Goal: Task Accomplishment & Management: Use online tool/utility

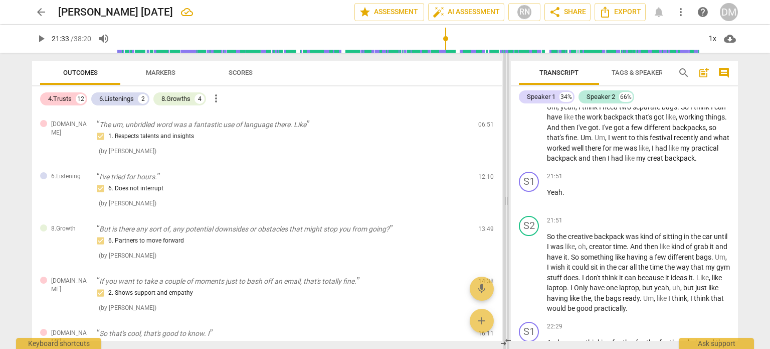
drag, startPoint x: 116, startPoint y: 202, endPoint x: 506, endPoint y: 224, distance: 390.3
click at [506, 224] on span at bounding box center [506, 201] width 6 height 296
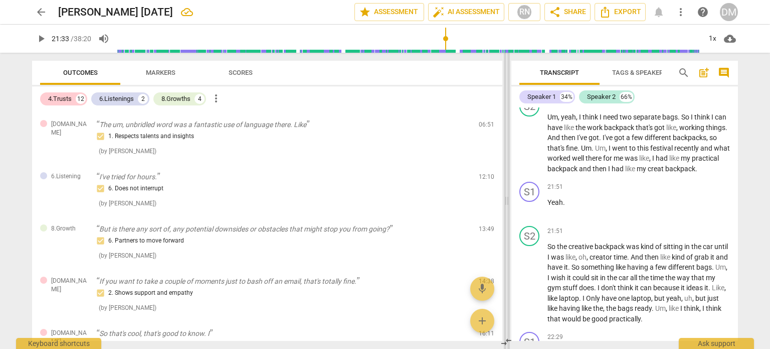
scroll to position [5991, 0]
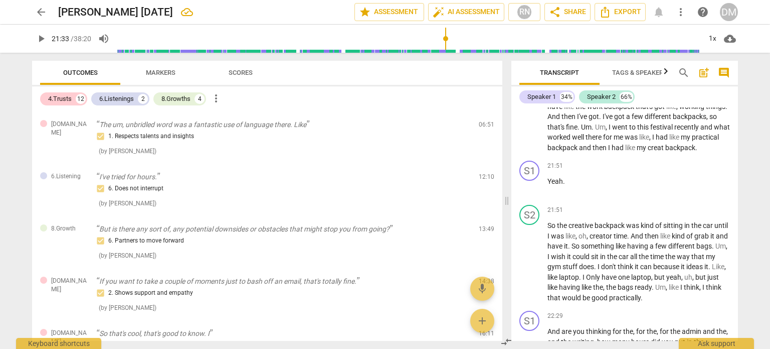
click at [155, 70] on span "Markers" at bounding box center [161, 73] width 30 height 8
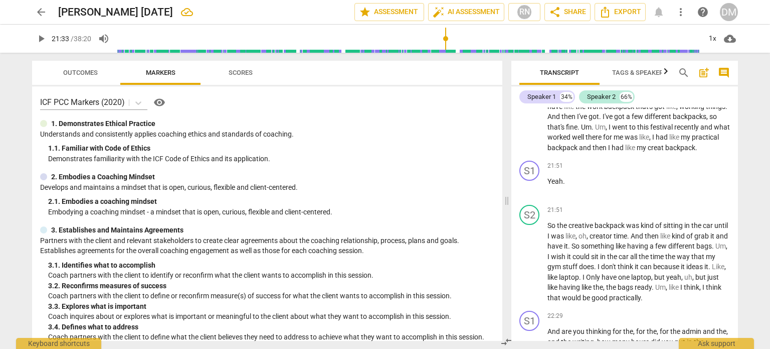
click at [76, 72] on span "Outcomes" at bounding box center [80, 73] width 35 height 8
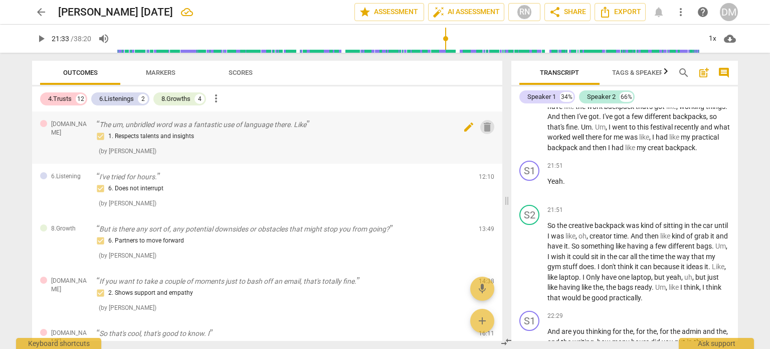
click at [481, 125] on span "delete" at bounding box center [487, 127] width 12 height 12
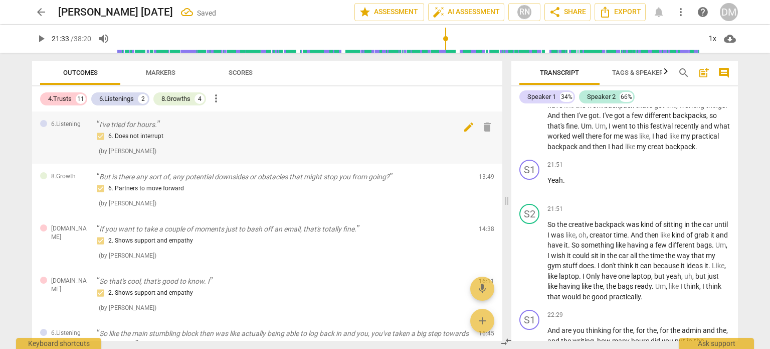
scroll to position [5990, 0]
click at [485, 129] on span "delete" at bounding box center [487, 127] width 12 height 12
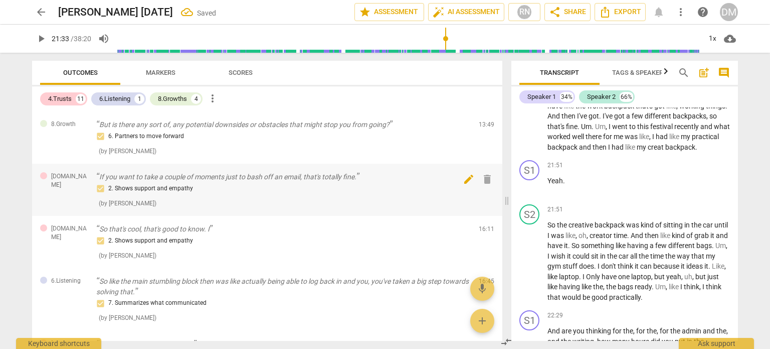
scroll to position [5989, 0]
click at [488, 179] on span "delete" at bounding box center [487, 179] width 12 height 12
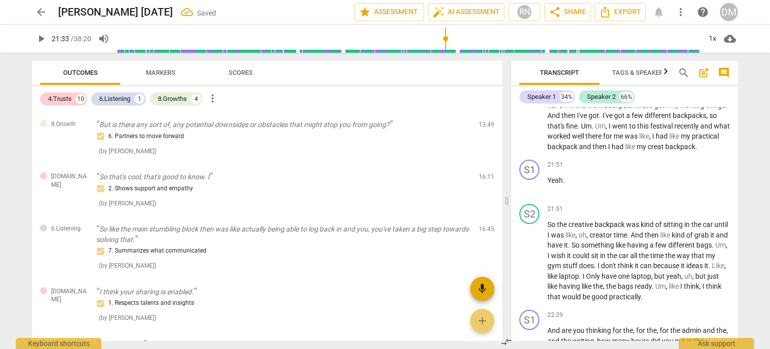
scroll to position [5988, 0]
click at [484, 230] on span "delete" at bounding box center [487, 231] width 12 height 12
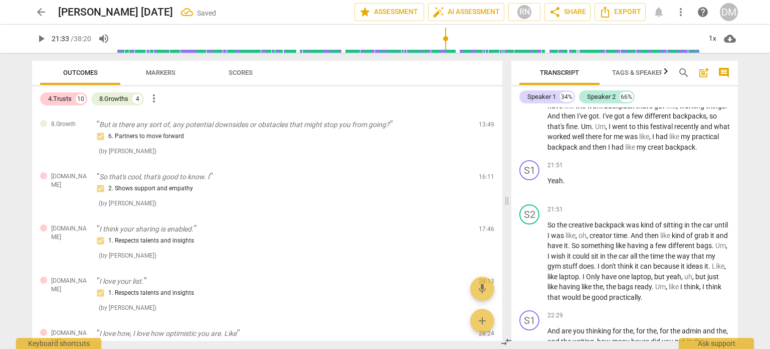
scroll to position [5987, 0]
click at [485, 128] on span "delete" at bounding box center [487, 127] width 12 height 12
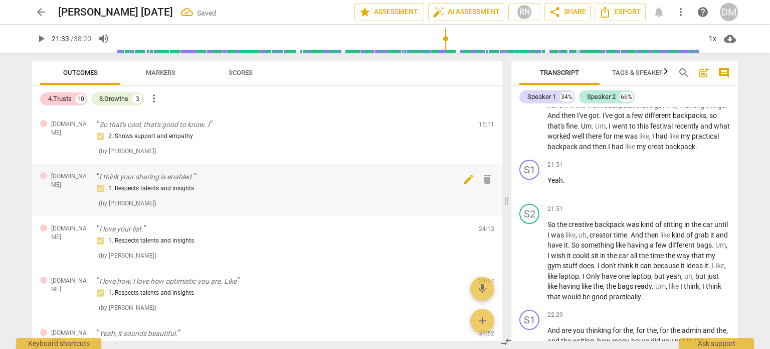
scroll to position [5986, 0]
click at [482, 131] on span "delete" at bounding box center [487, 127] width 12 height 12
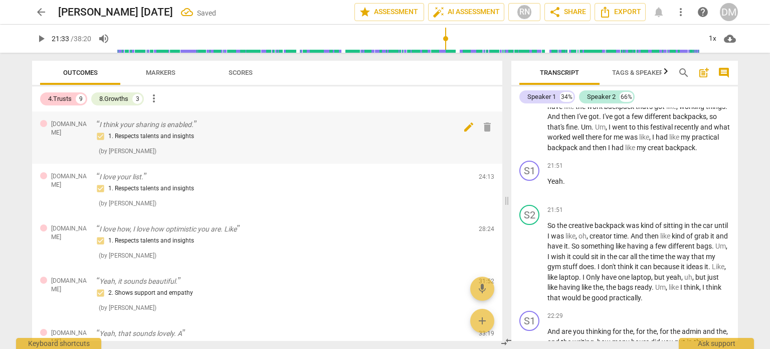
click at [483, 128] on span "delete" at bounding box center [487, 127] width 12 height 12
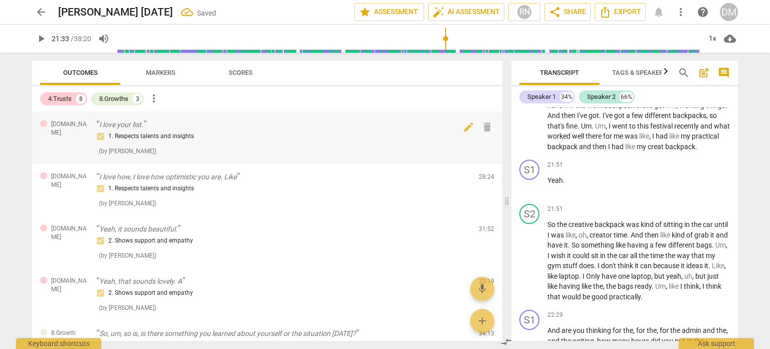
scroll to position [5984, 0]
click at [483, 125] on span "delete" at bounding box center [487, 127] width 12 height 12
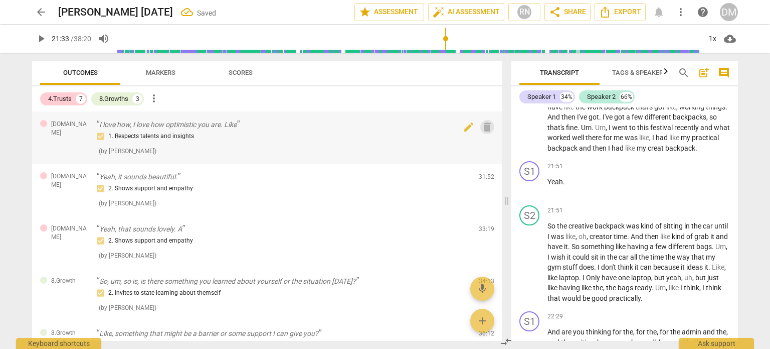
click at [482, 130] on span "delete" at bounding box center [487, 127] width 12 height 12
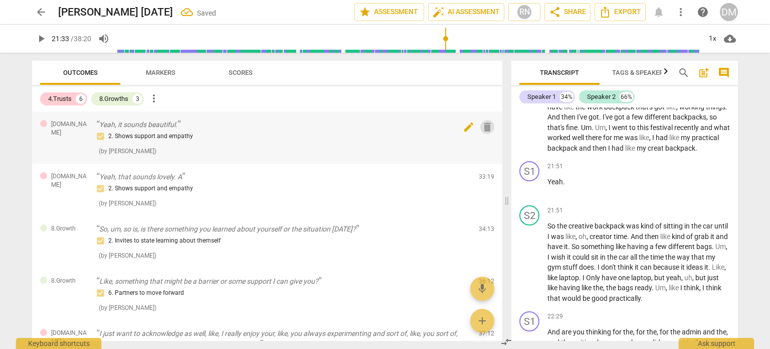
click at [486, 130] on span "delete" at bounding box center [487, 127] width 12 height 12
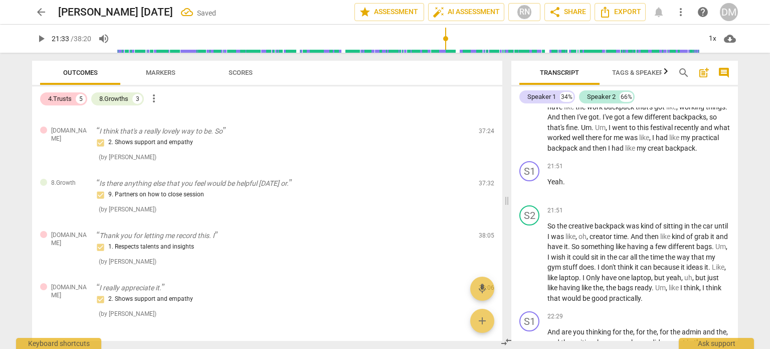
scroll to position [249, 0]
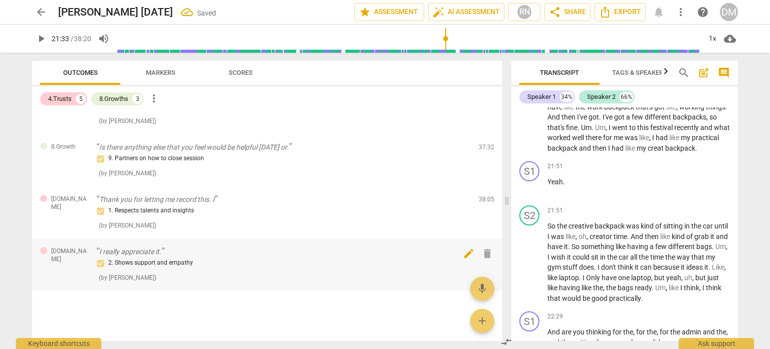
click at [484, 257] on span "delete" at bounding box center [487, 253] width 12 height 12
click at [486, 254] on span "delete" at bounding box center [487, 253] width 12 height 12
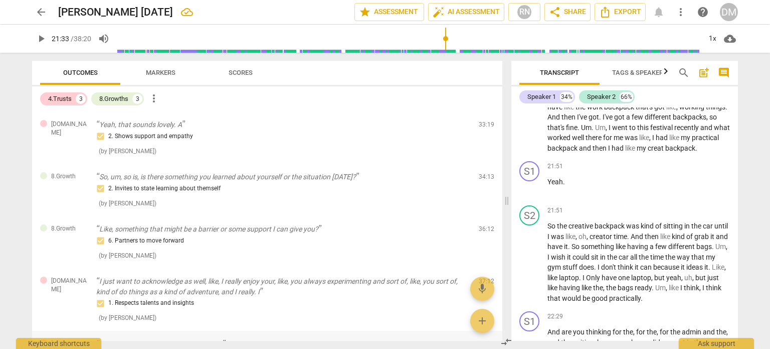
scroll to position [0, 0]
click at [485, 127] on span "delete" at bounding box center [487, 127] width 12 height 12
click at [484, 127] on span "delete" at bounding box center [487, 127] width 12 height 12
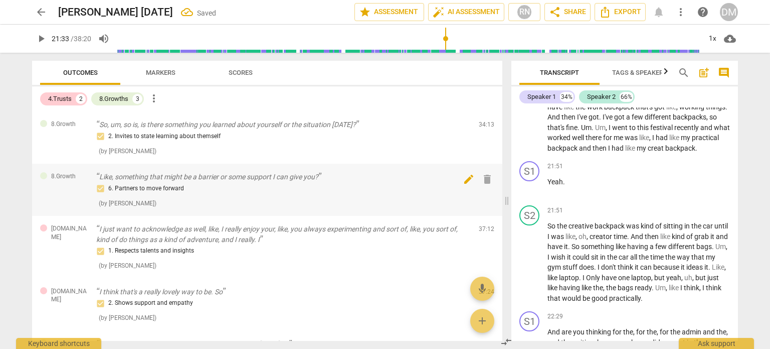
click at [485, 179] on span "delete" at bounding box center [487, 179] width 12 height 12
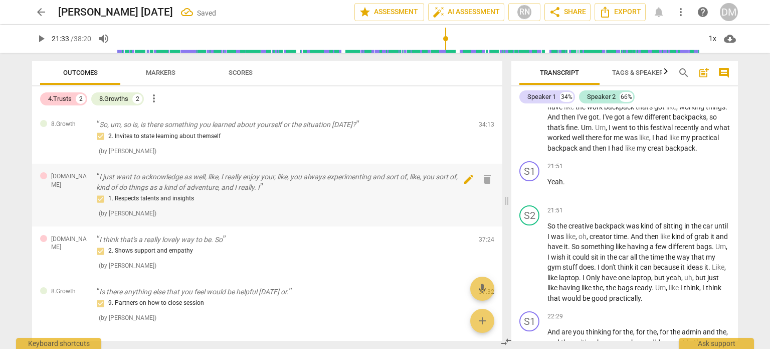
click at [485, 178] on span "delete" at bounding box center [487, 179] width 12 height 12
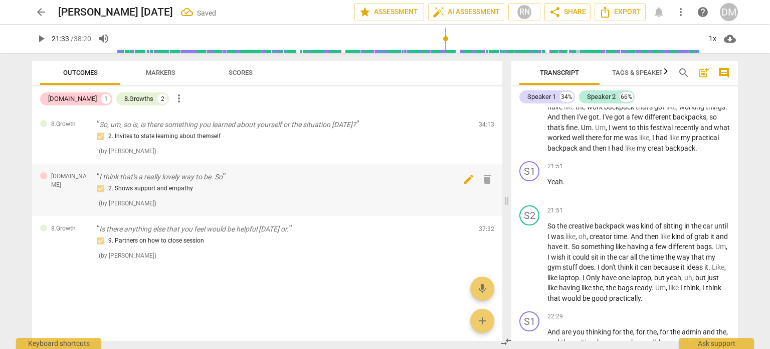
click at [485, 182] on span "delete" at bounding box center [487, 179] width 12 height 12
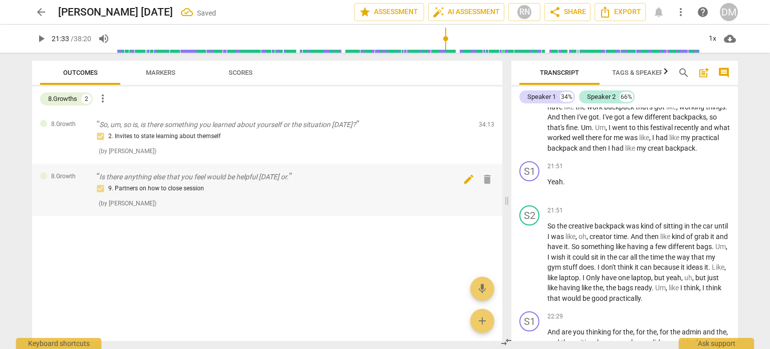
click at [490, 177] on span "delete" at bounding box center [487, 179] width 12 height 12
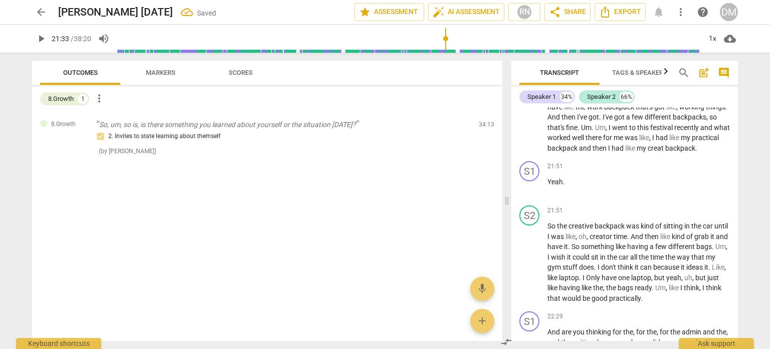
click at [485, 131] on span "delete" at bounding box center [487, 127] width 12 height 12
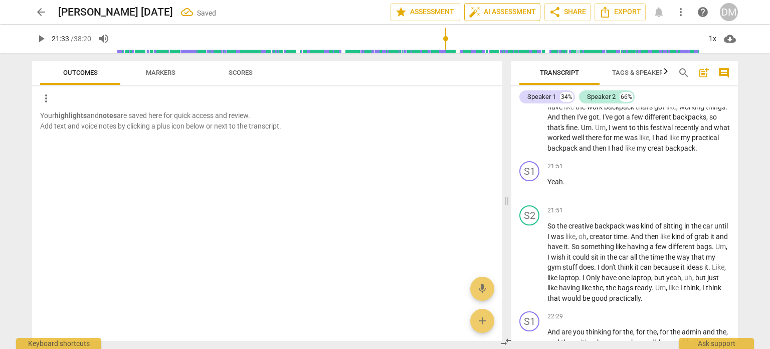
click at [484, 6] on span "auto_fix_high AI Assessment" at bounding box center [502, 12] width 67 height 12
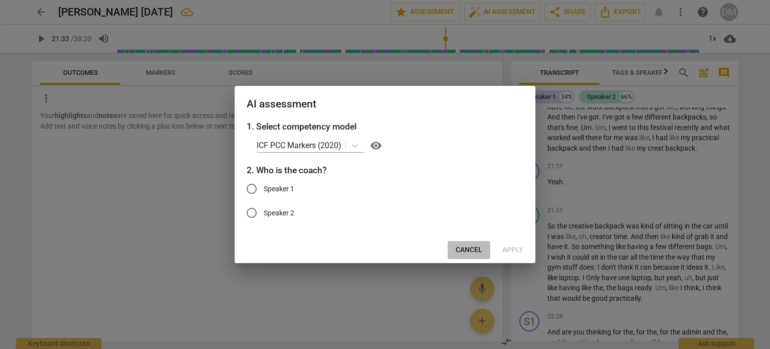
click at [471, 247] on span "Cancel" at bounding box center [469, 250] width 27 height 10
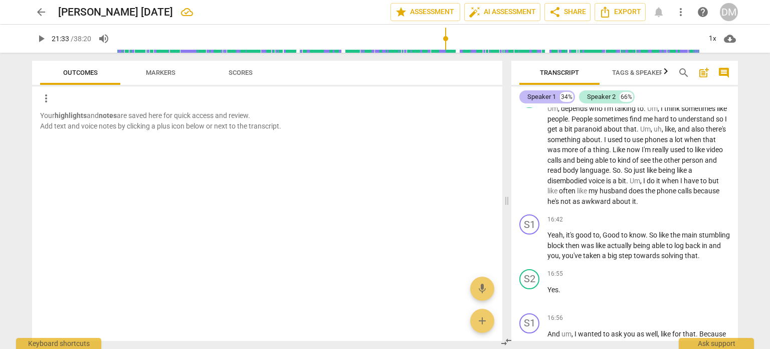
scroll to position [4450, 0]
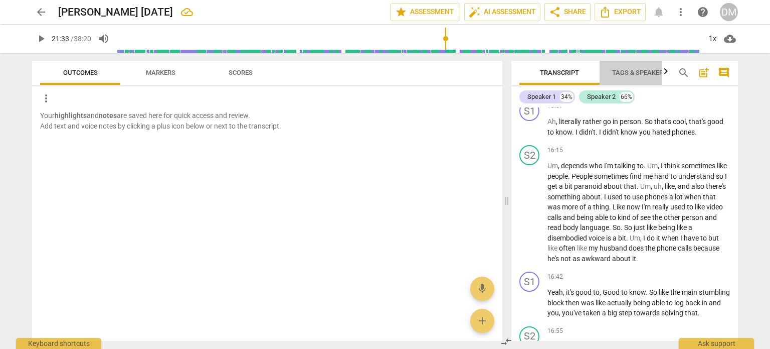
click at [627, 70] on span "Tags & Speakers" at bounding box center [639, 73] width 55 height 8
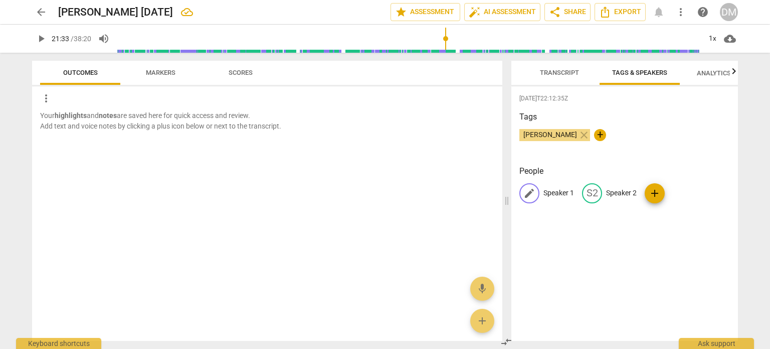
click at [559, 196] on p "Speaker 1" at bounding box center [559, 193] width 31 height 11
type input "Coach"
click at [691, 191] on p "Speaker 2" at bounding box center [686, 193] width 31 height 11
type input "Client"
click at [631, 273] on div "[DATE]T22:12:35Z Tags [PERSON_NAME] close + People CO Coach edit Client delete …" at bounding box center [624, 213] width 227 height 254
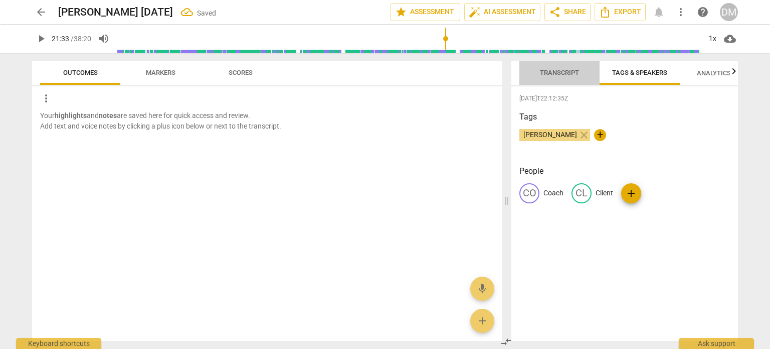
click at [559, 79] on span "Transcript" at bounding box center [559, 73] width 63 height 14
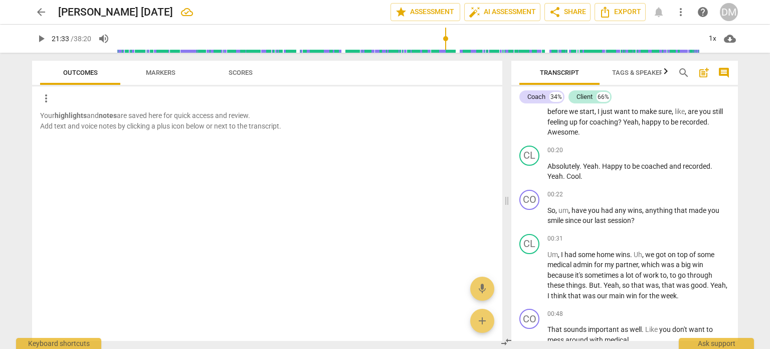
scroll to position [0, 0]
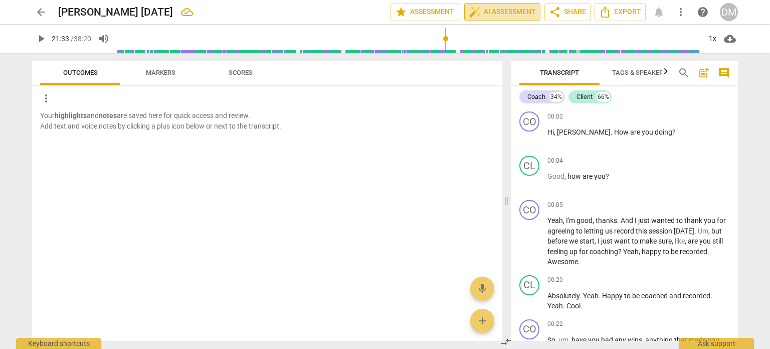
click at [493, 14] on span "auto_fix_high AI Assessment" at bounding box center [502, 12] width 67 height 12
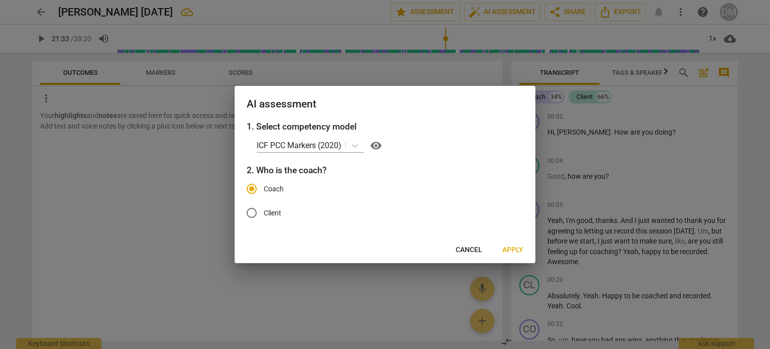
click at [517, 254] on span "Apply" at bounding box center [512, 250] width 21 height 10
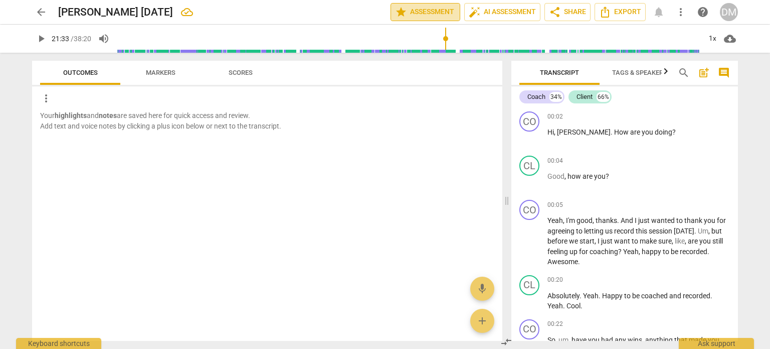
click at [420, 9] on span "star Assessment" at bounding box center [425, 12] width 61 height 12
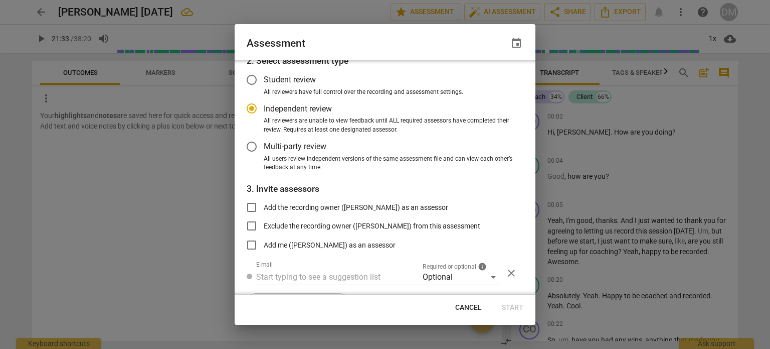
scroll to position [5, 0]
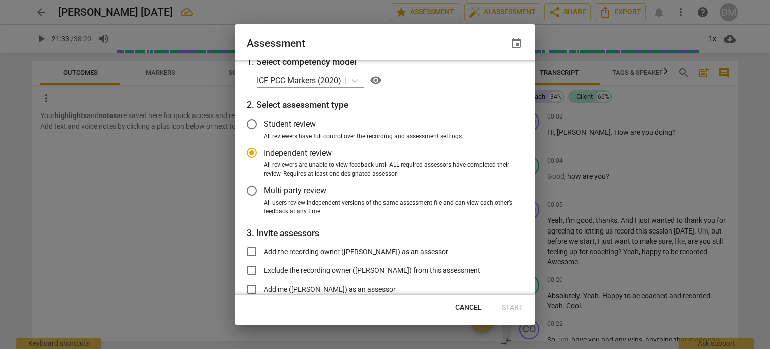
radio input "false"
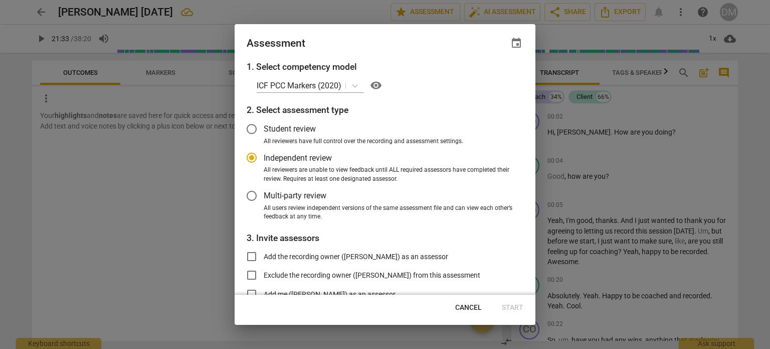
click at [300, 141] on span "All reviewers have full control over the recording and assessment settings." at bounding box center [364, 141] width 200 height 9
click at [0, 0] on input "All reviewers have full control over the recording and assessment settings." at bounding box center [0, 0] width 0 height 0
click at [474, 309] on span "Cancel" at bounding box center [468, 307] width 27 height 10
radio input "false"
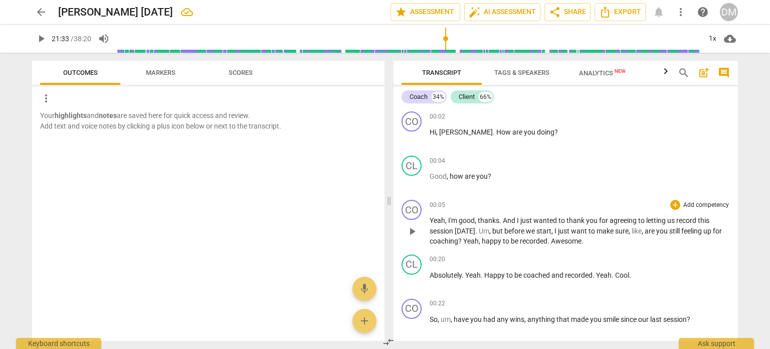
drag, startPoint x: 503, startPoint y: 202, endPoint x: 442, endPoint y: 207, distance: 61.4
click at [386, 208] on span at bounding box center [389, 201] width 6 height 296
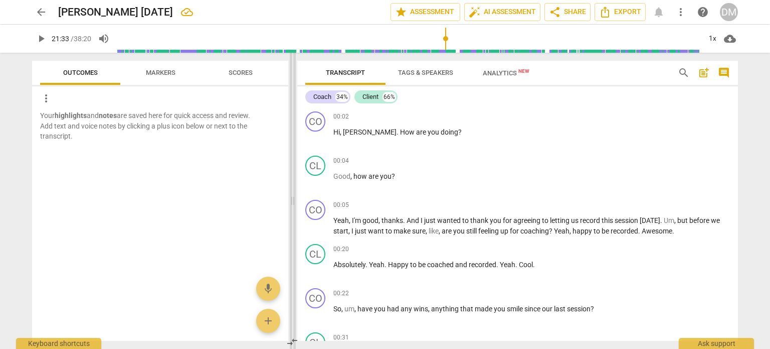
drag, startPoint x: 375, startPoint y: 202, endPoint x: 292, endPoint y: 202, distance: 83.2
click at [292, 202] on span at bounding box center [293, 201] width 6 height 296
click at [324, 94] on div "Coach" at bounding box center [323, 97] width 18 height 10
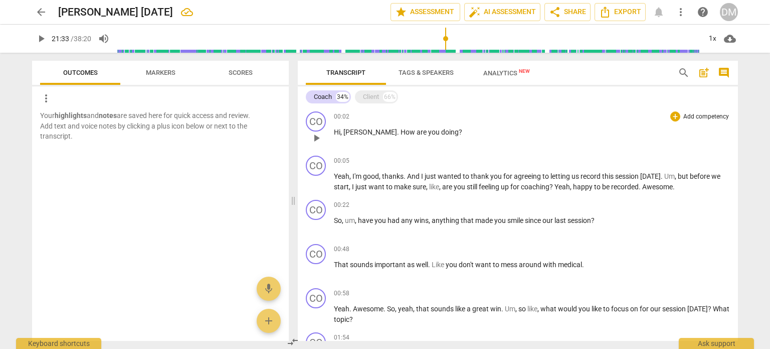
click at [442, 132] on p "Hi , [PERSON_NAME] . How are you doing ?" at bounding box center [532, 132] width 396 height 11
drag, startPoint x: 442, startPoint y: 132, endPoint x: 328, endPoint y: 139, distance: 114.5
click at [328, 139] on div "CO play_arrow pause 00:02 + Add competency keyboard_arrow_right Hi , [PERSON_NA…" at bounding box center [518, 129] width 440 height 44
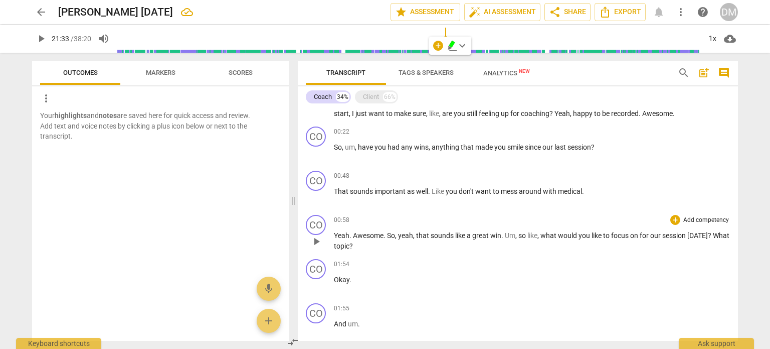
scroll to position [72, 0]
